Goal: Information Seeking & Learning: Learn about a topic

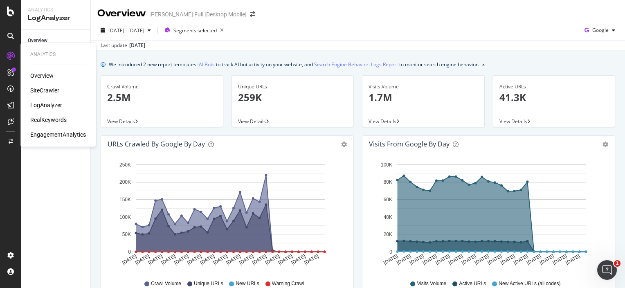
click at [51, 121] on div "RealKeywords" at bounding box center [48, 120] width 36 height 8
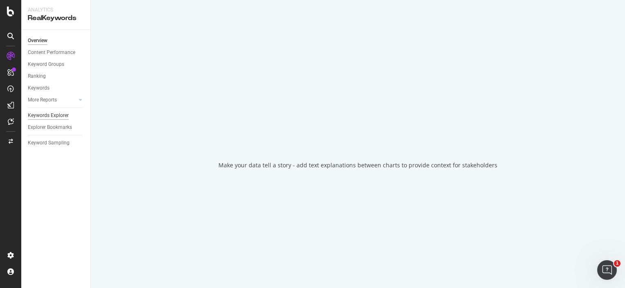
click at [53, 114] on div "Keywords Explorer" at bounding box center [48, 115] width 41 height 9
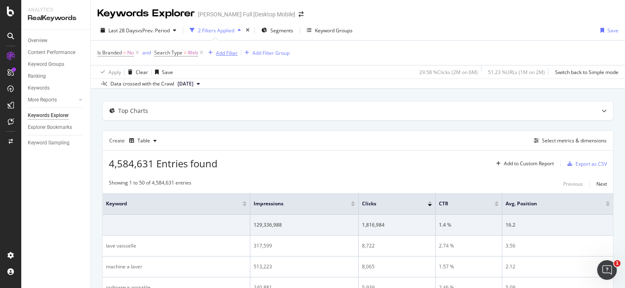
click at [235, 54] on div "Add Filter" at bounding box center [227, 53] width 22 height 7
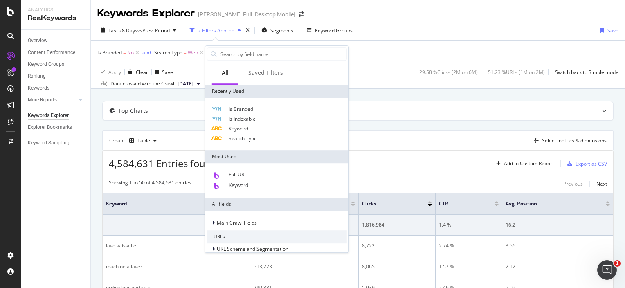
click at [377, 79] on div "Data crossed with the Crawl [DATE]" at bounding box center [358, 84] width 534 height 10
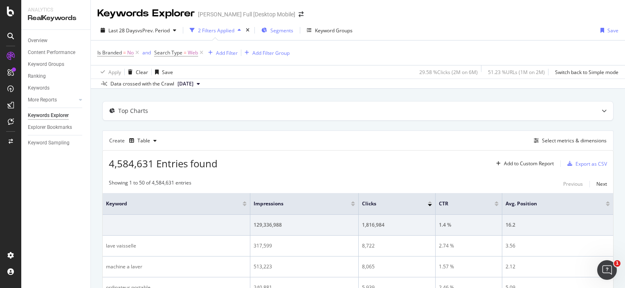
click at [266, 30] on icon "button" at bounding box center [264, 30] width 6 height 5
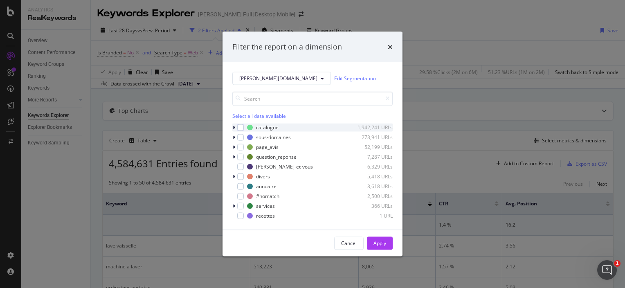
click at [232, 128] on div "modal" at bounding box center [234, 127] width 5 height 8
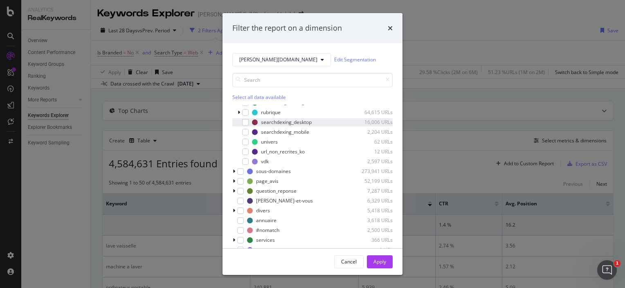
scroll to position [123, 0]
click at [441, 140] on div "Filter the report on a dimension [PERSON_NAME][DOMAIN_NAME] Edit Segmentation S…" at bounding box center [312, 144] width 625 height 288
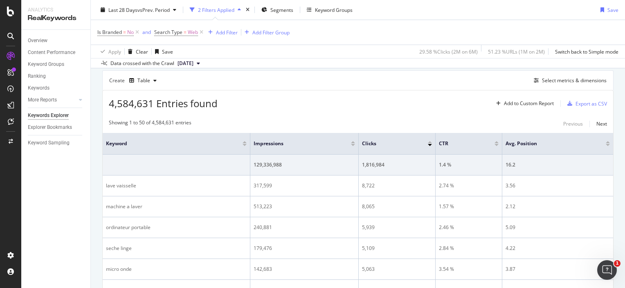
scroll to position [61, 0]
click at [437, 146] on th "CTR" at bounding box center [469, 144] width 67 height 22
drag, startPoint x: 437, startPoint y: 146, endPoint x: 502, endPoint y: 144, distance: 65.1
click at [506, 144] on span "Avg. Position" at bounding box center [550, 143] width 88 height 7
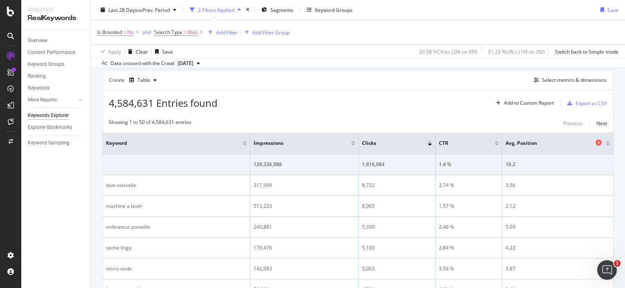
click at [506, 144] on span "Avg. Position" at bounding box center [550, 143] width 88 height 7
click at [284, 9] on span "Segments" at bounding box center [281, 9] width 23 height 7
